Goal: Information Seeking & Learning: Learn about a topic

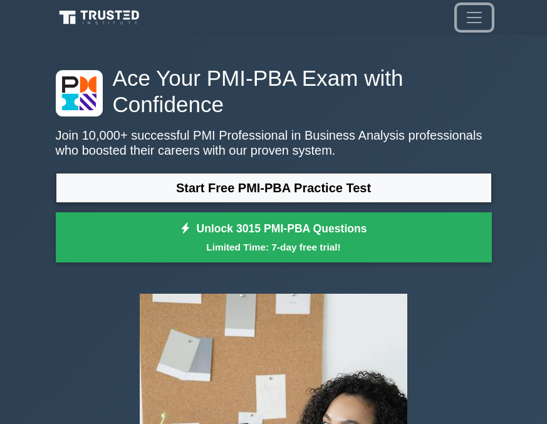
click at [475, 21] on span "Toggle navigation" at bounding box center [474, 17] width 19 height 19
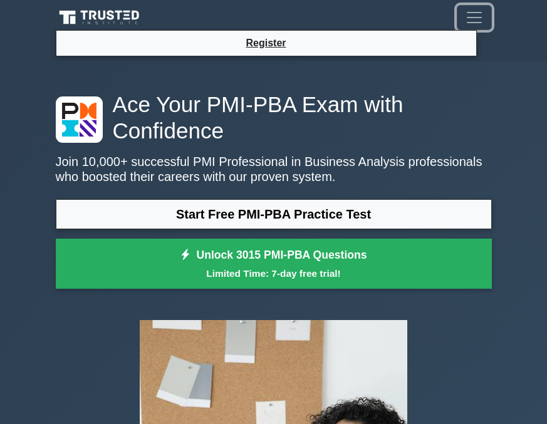
click at [475, 21] on span "Toggle navigation" at bounding box center [474, 17] width 19 height 19
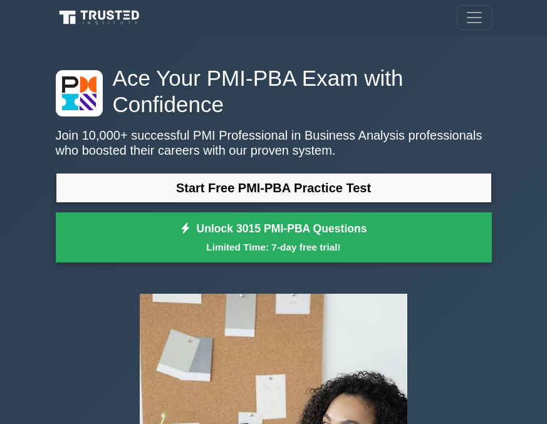
click at [114, 19] on icon at bounding box center [101, 18] width 90 height 18
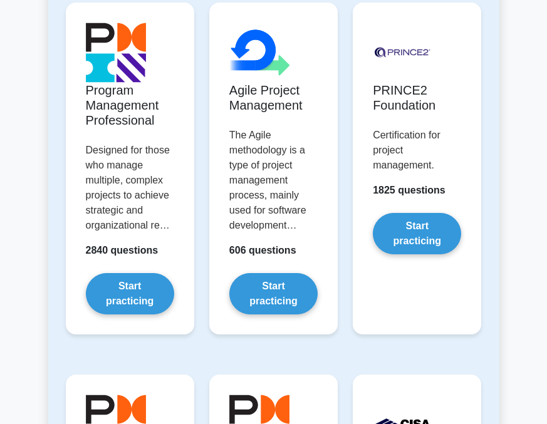
scroll to position [1068, 0]
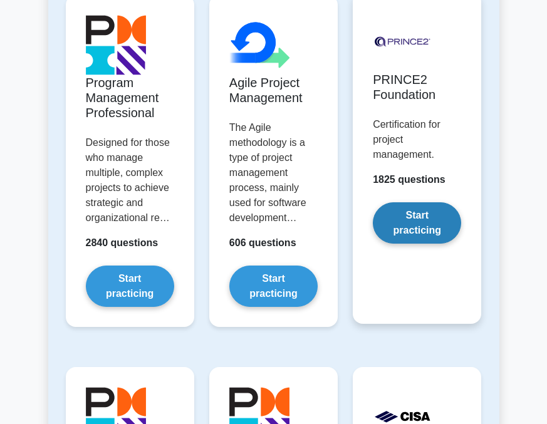
click at [438, 231] on link "Start practicing" at bounding box center [417, 222] width 88 height 41
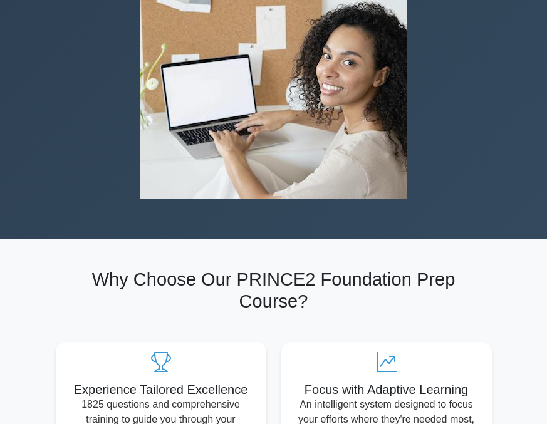
scroll to position [433, 0]
